Goal: Book appointment/travel/reservation

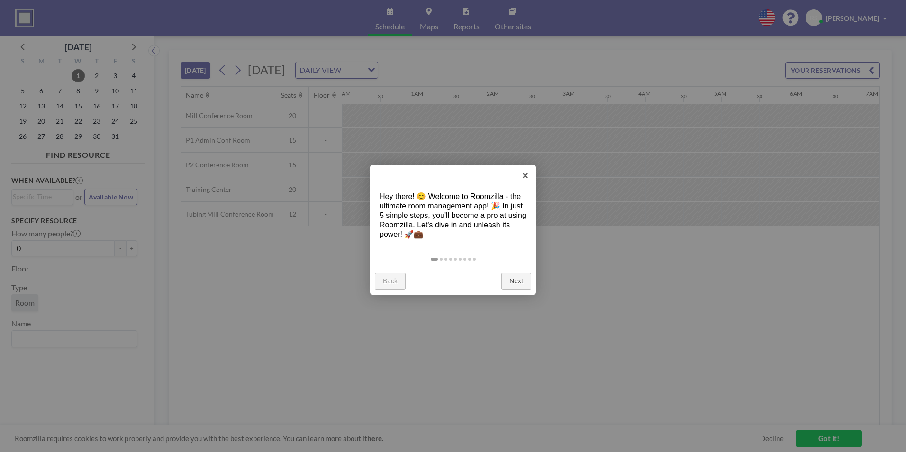
scroll to position [0, 607]
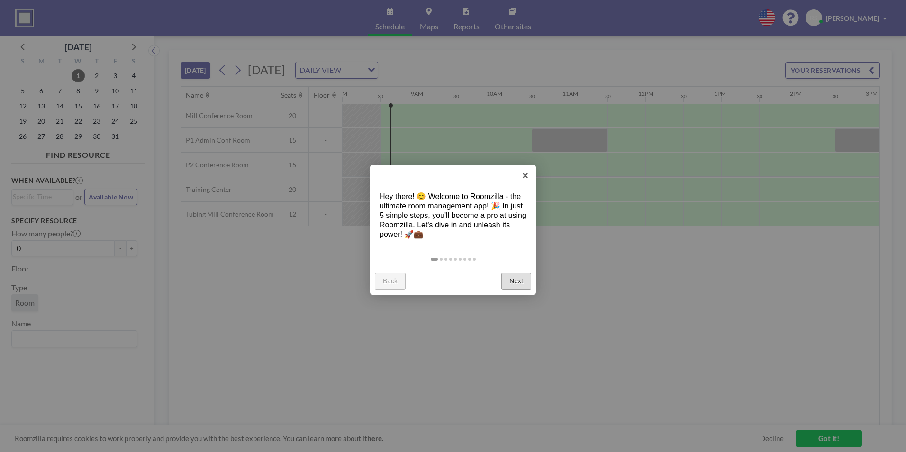
click at [524, 288] on link "Next" at bounding box center [516, 281] width 30 height 17
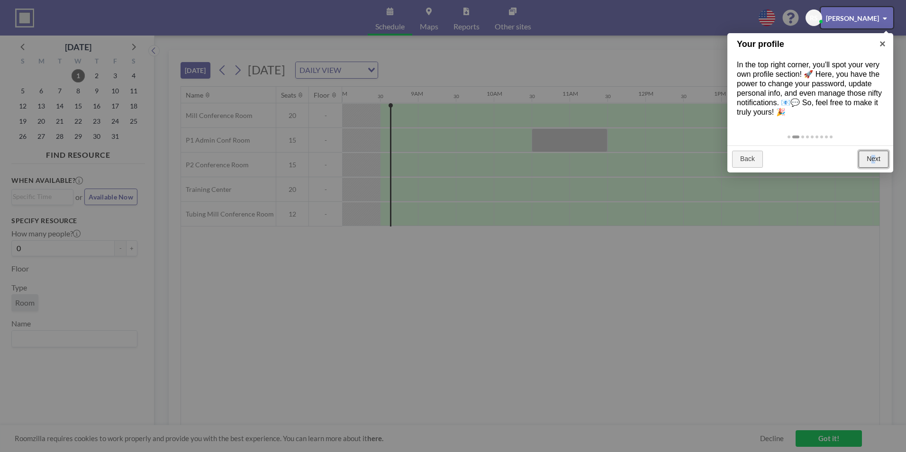
click at [874, 159] on link "Next" at bounding box center [874, 159] width 30 height 17
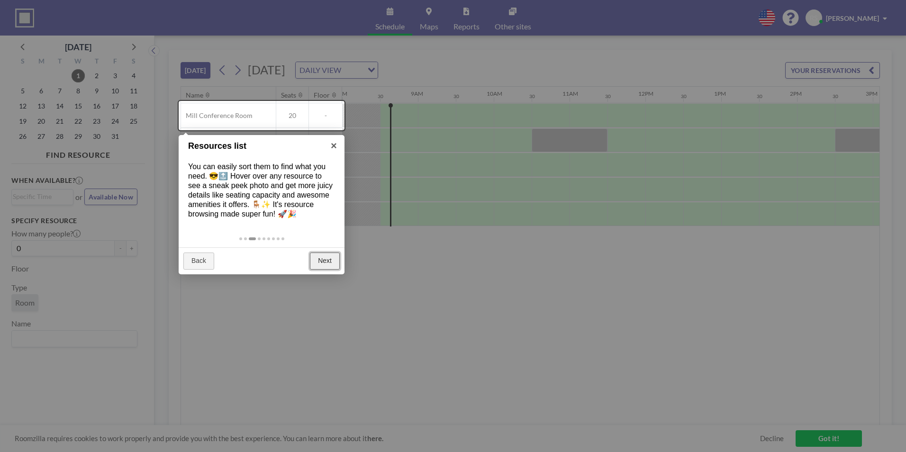
click at [330, 265] on link "Next" at bounding box center [325, 261] width 30 height 17
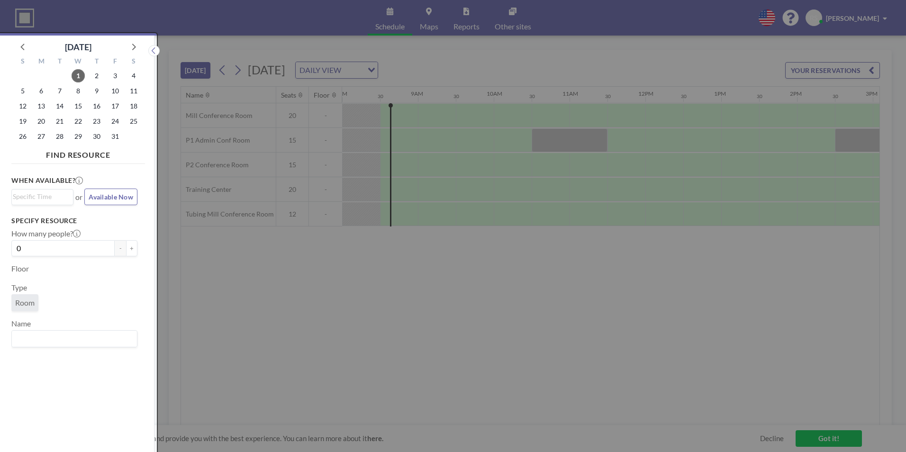
scroll to position [2, 0]
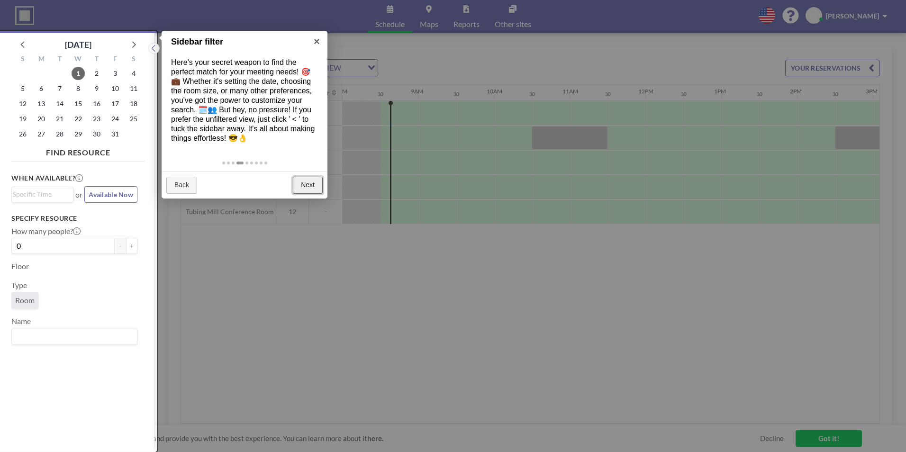
click at [318, 189] on link "Next" at bounding box center [308, 185] width 30 height 17
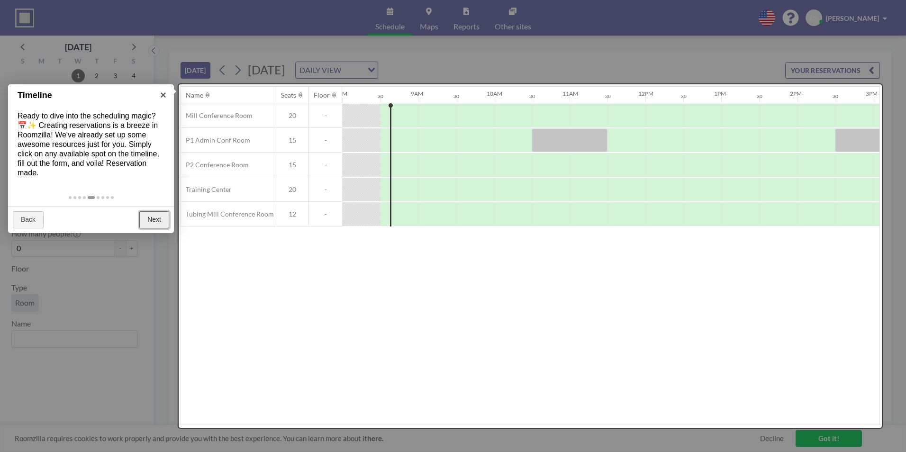
click at [145, 220] on link "Next" at bounding box center [154, 219] width 30 height 17
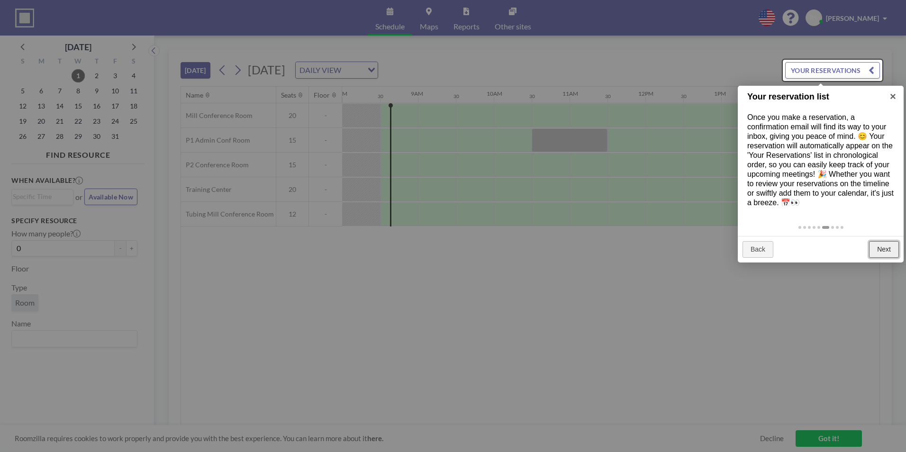
click at [885, 241] on link "Next" at bounding box center [884, 249] width 30 height 17
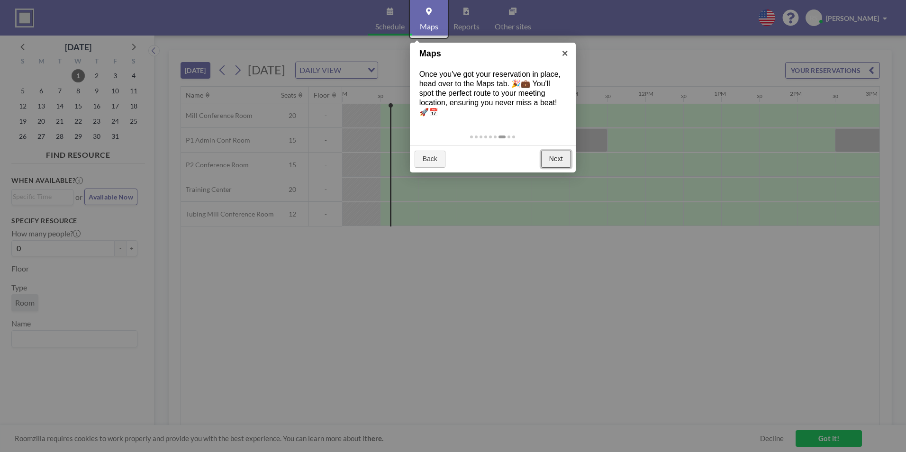
click at [544, 156] on link "Next" at bounding box center [556, 159] width 30 height 17
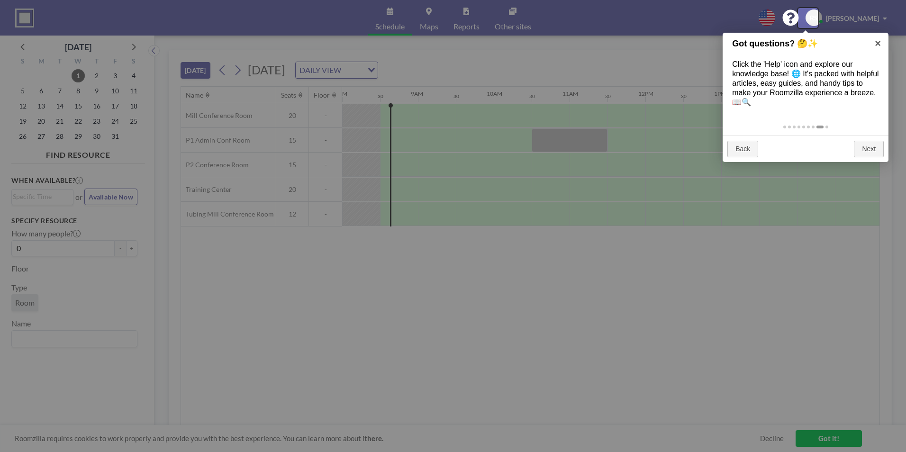
click at [890, 148] on div at bounding box center [453, 226] width 906 height 452
click at [878, 148] on link "Next" at bounding box center [869, 149] width 30 height 17
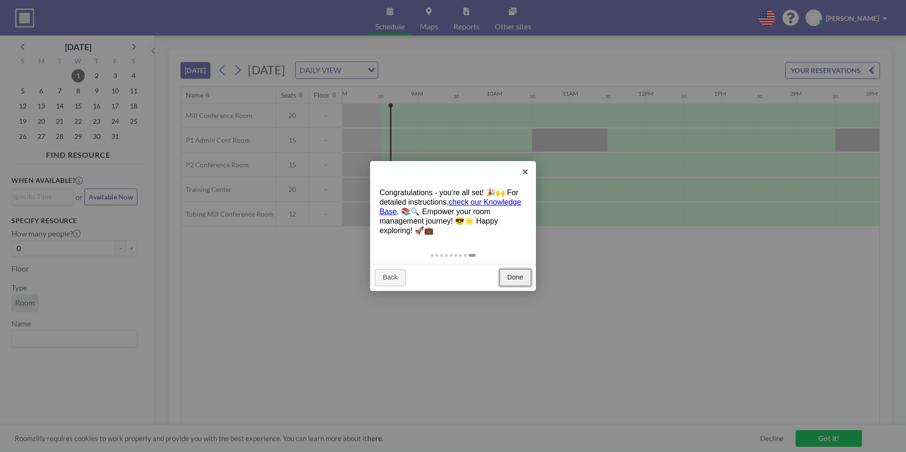
click at [514, 278] on link "Done" at bounding box center [515, 277] width 32 height 17
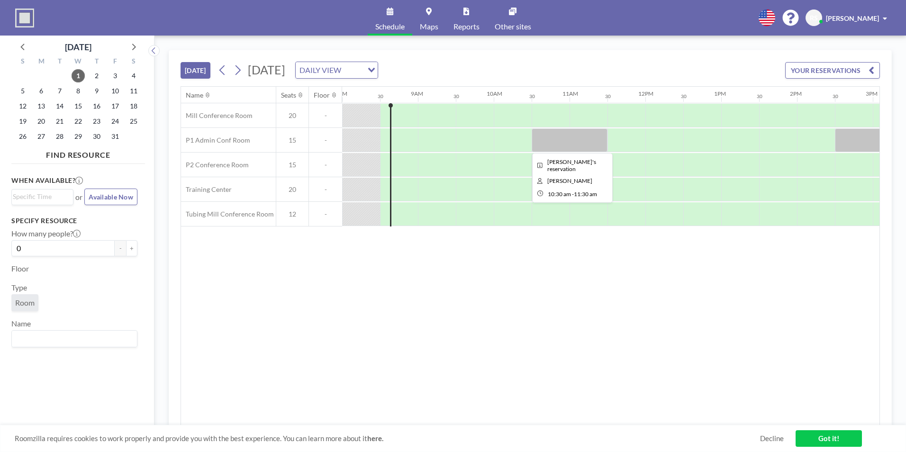
click at [571, 136] on div at bounding box center [570, 140] width 76 height 24
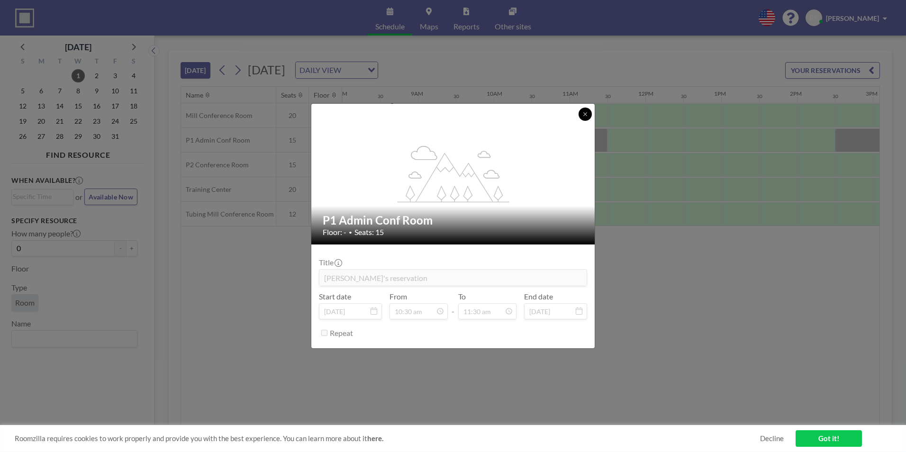
click at [586, 117] on icon at bounding box center [585, 114] width 6 height 6
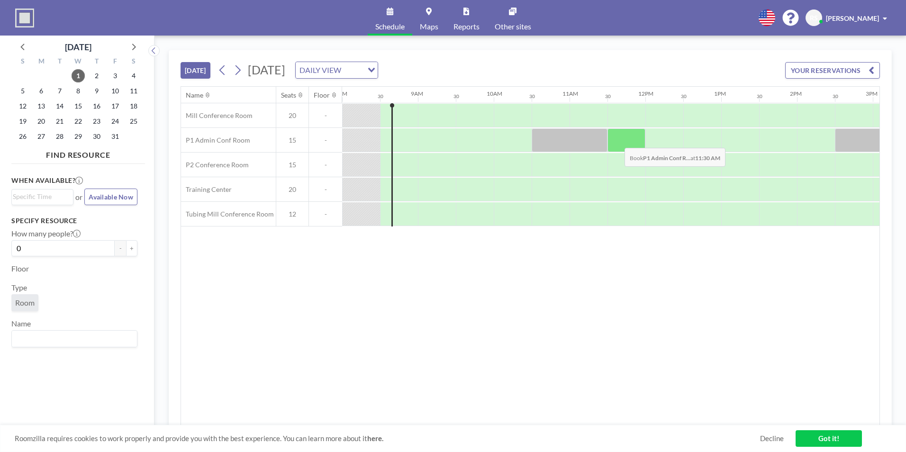
click at [617, 141] on div at bounding box center [626, 140] width 38 height 24
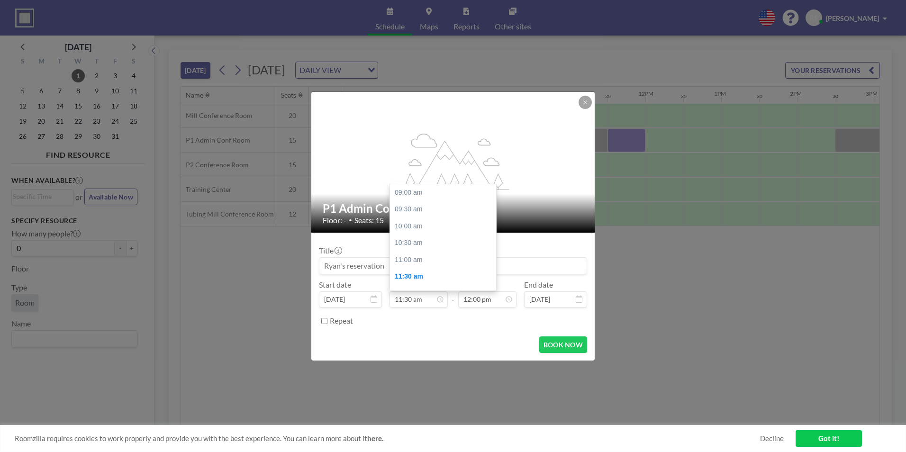
scroll to position [84, 0]
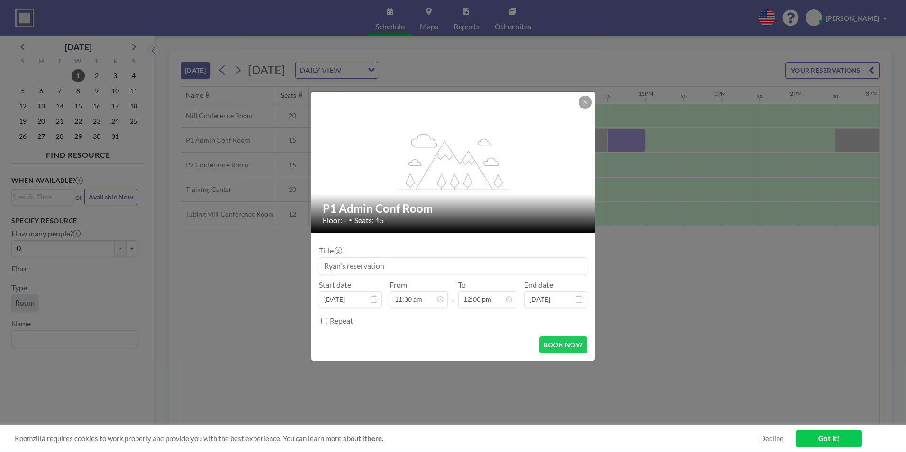
click at [404, 274] on div at bounding box center [453, 265] width 268 height 17
click at [404, 271] on input at bounding box center [452, 266] width 267 height 16
click at [572, 351] on button "BOOK NOW" at bounding box center [563, 344] width 48 height 17
type input "CG0266 Processing Update and Plan for next run of material though HT"
